Goal: Task Accomplishment & Management: Complete application form

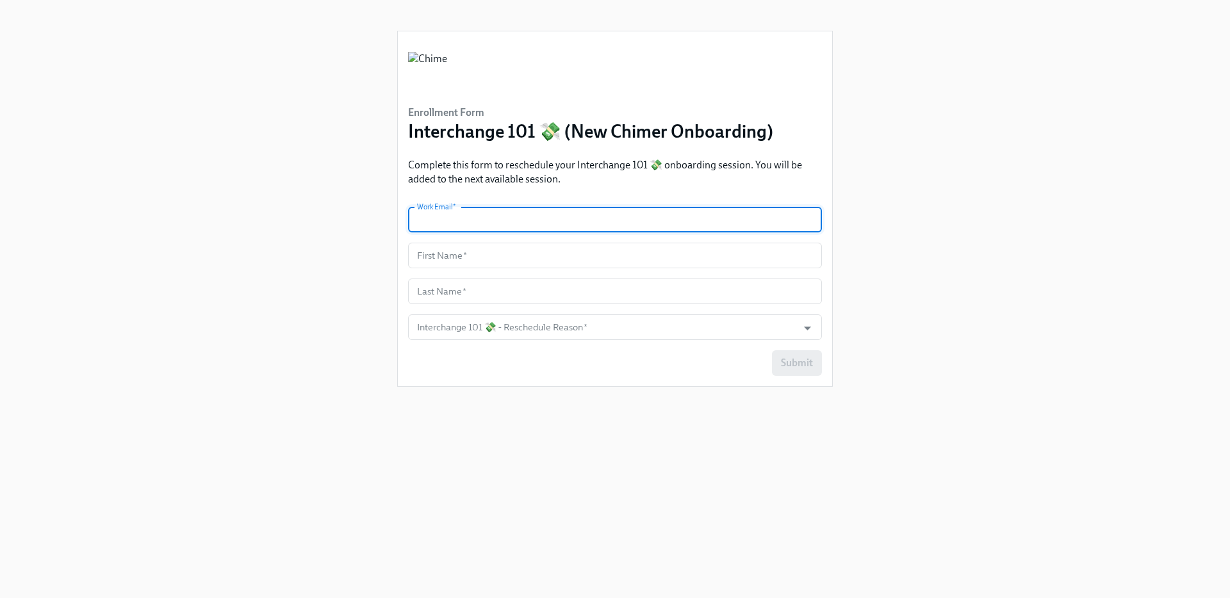
click at [499, 225] on input "text" at bounding box center [615, 220] width 414 height 26
type input "[PERSON_NAME][EMAIL_ADDRESS][PERSON_NAME][DOMAIN_NAME]"
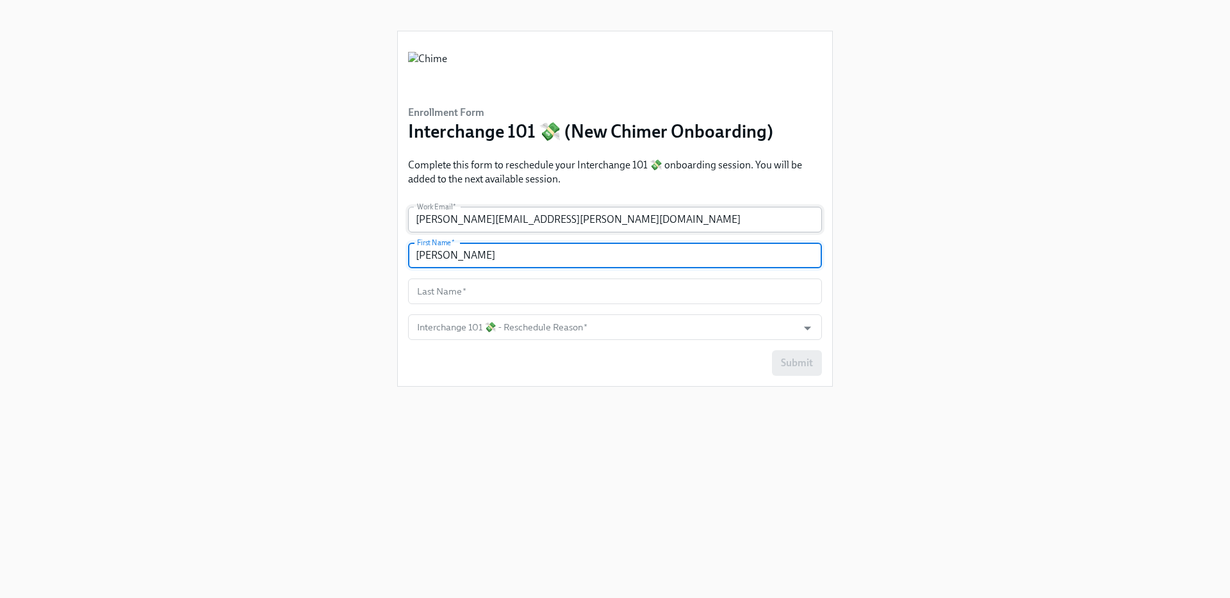
type input "[PERSON_NAME]"
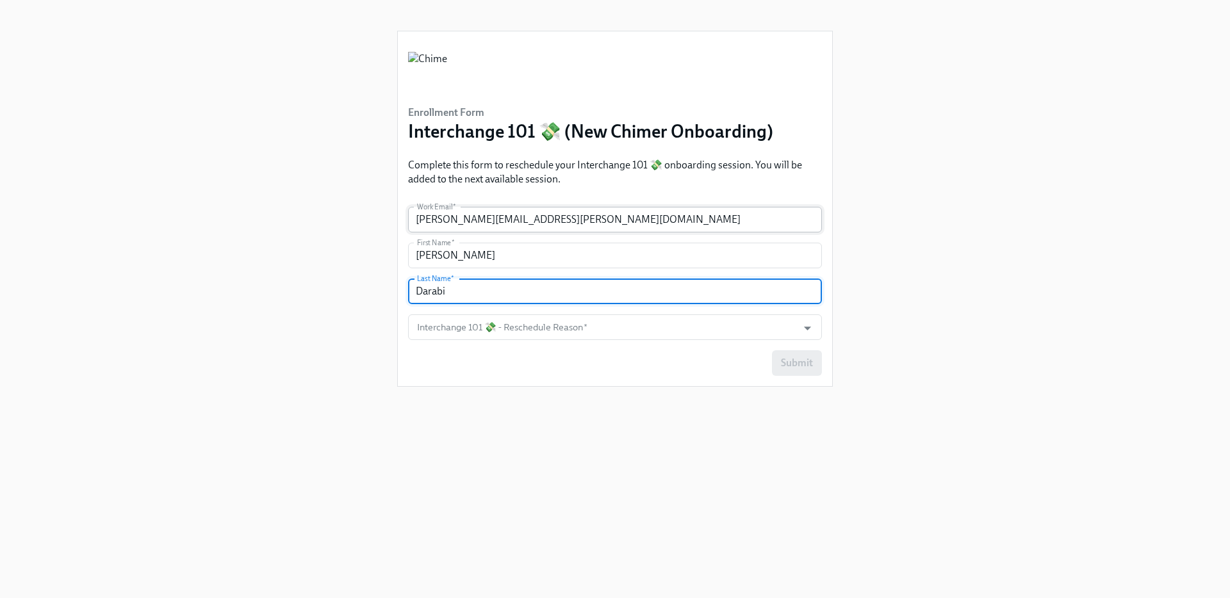
type input "Darabi"
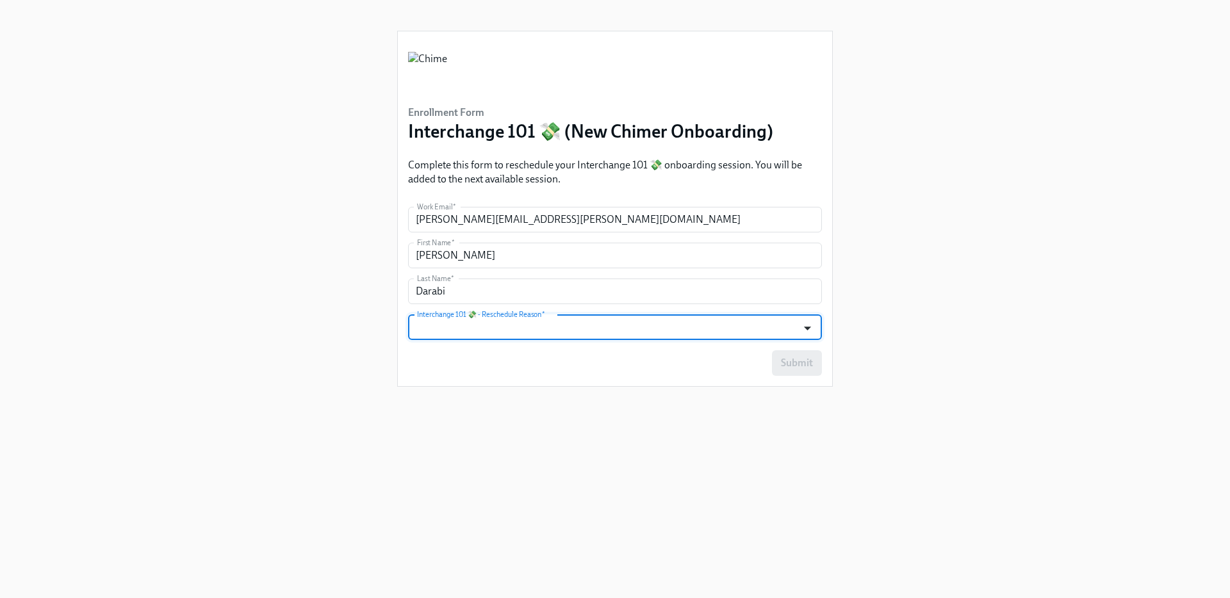
click at [810, 325] on icon "Open" at bounding box center [807, 328] width 17 height 17
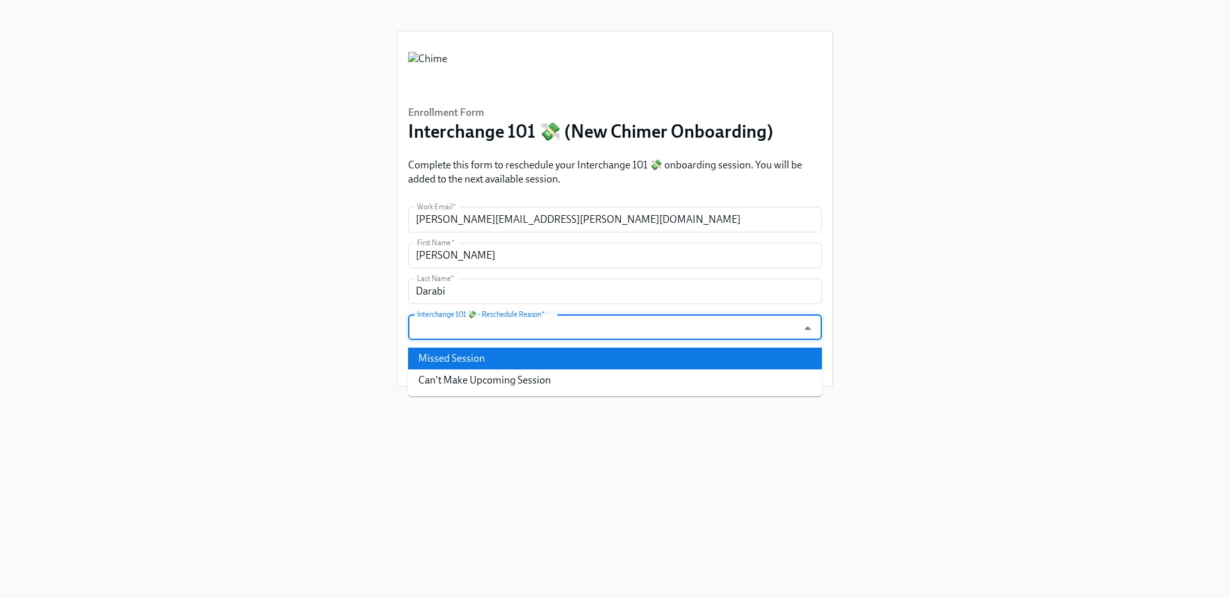
click at [665, 361] on li "Missed Session" at bounding box center [615, 359] width 414 height 22
type input "Missed Session"
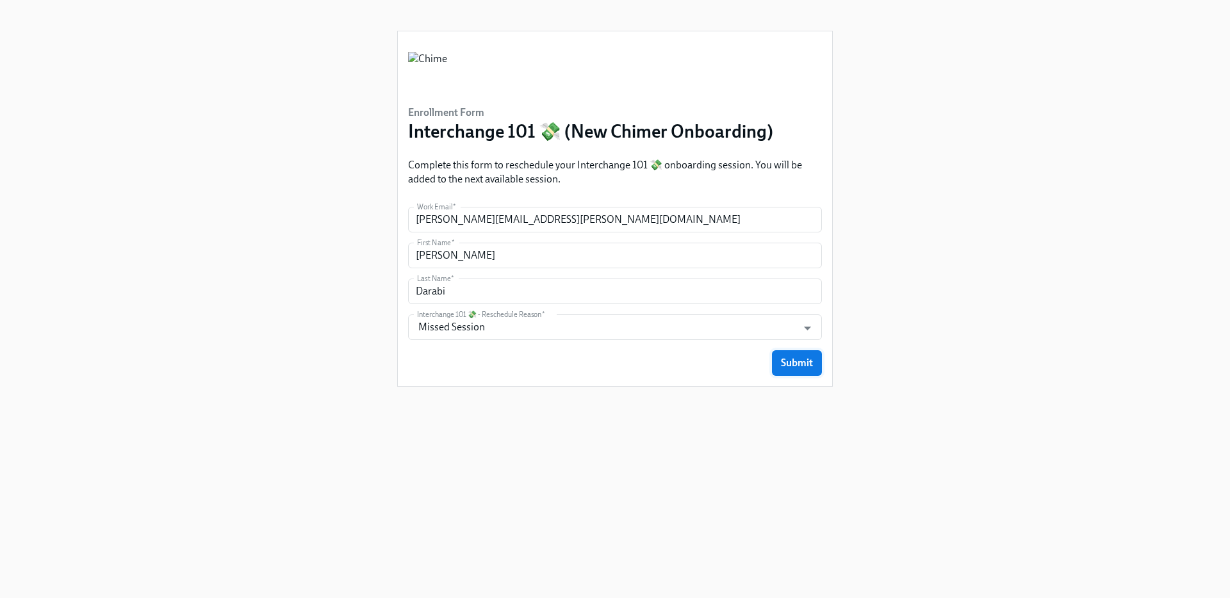
click at [796, 362] on span "Submit" at bounding box center [797, 363] width 32 height 13
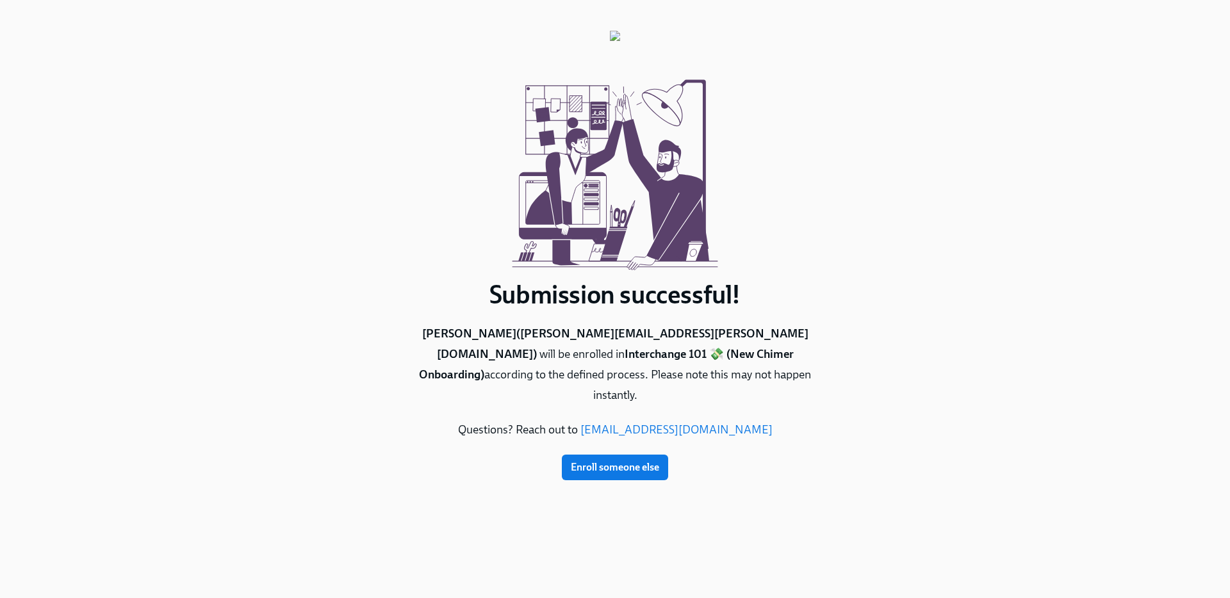
drag, startPoint x: 637, startPoint y: 451, endPoint x: 609, endPoint y: 357, distance: 98.3
click at [609, 357] on div "Submission successful! [PERSON_NAME] ( [PERSON_NAME][EMAIL_ADDRESS][PERSON_NAME…" at bounding box center [615, 256] width 436 height 450
click at [576, 351] on p "[PERSON_NAME] ( [PERSON_NAME][EMAIL_ADDRESS][PERSON_NAME][DOMAIN_NAME] ) will b…" at bounding box center [615, 365] width 436 height 82
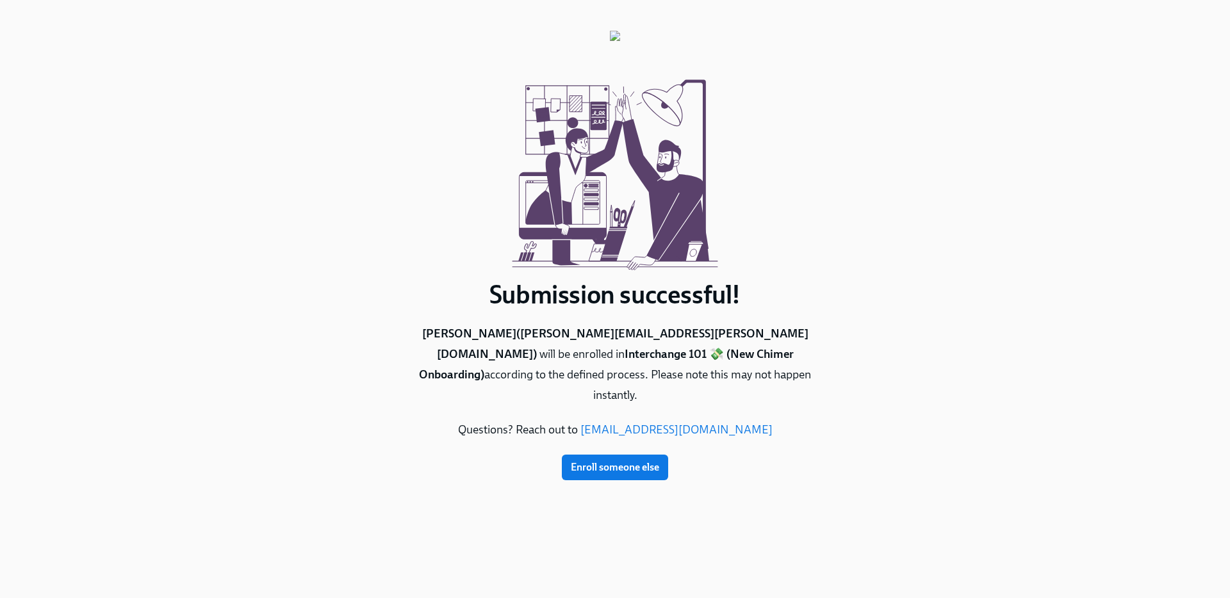
click at [625, 362] on p "[PERSON_NAME] ( [PERSON_NAME][EMAIL_ADDRESS][PERSON_NAME][DOMAIN_NAME] ) will b…" at bounding box center [615, 365] width 436 height 82
click at [641, 369] on p "[PERSON_NAME] ( [PERSON_NAME][EMAIL_ADDRESS][PERSON_NAME][DOMAIN_NAME] ) will b…" at bounding box center [615, 365] width 436 height 82
click at [605, 461] on span "Enroll someone else" at bounding box center [615, 467] width 88 height 13
